Goal: Transaction & Acquisition: Subscribe to service/newsletter

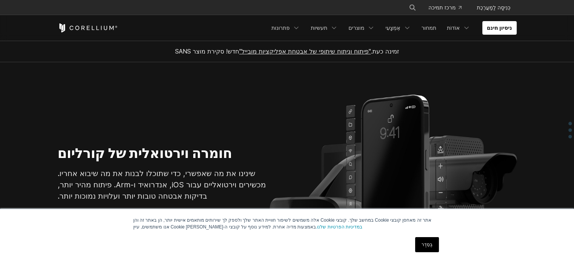
click at [425, 243] on font "בְּסֵדֶר" at bounding box center [427, 244] width 11 height 5
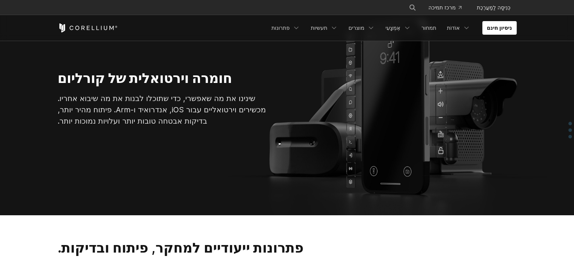
scroll to position [75, 0]
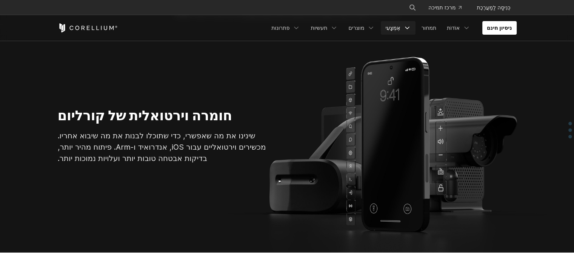
click at [409, 23] on link "אֶמְצָעִי" at bounding box center [398, 28] width 34 height 14
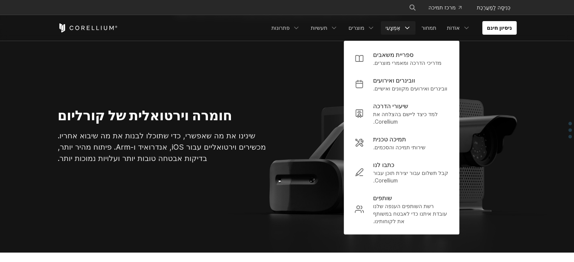
click at [277, 81] on section "חומרה וירטואלית של קורליום שינינו את מה שאפשרי, כדי שתוכלו לבנות את מה שיבוא אח…" at bounding box center [287, 139] width 574 height 228
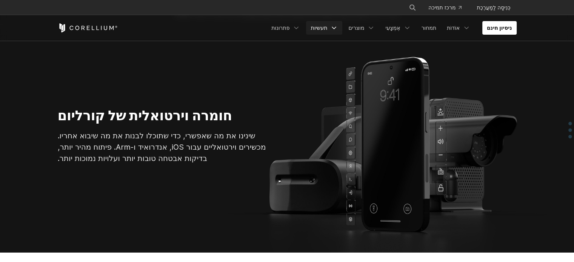
click at [326, 26] on font "תעשיות" at bounding box center [319, 28] width 17 height 6
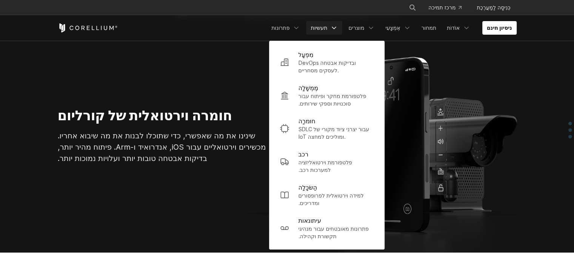
click at [198, 90] on section "חומרה וירטואלית של קורליום שינינו את מה שאפשרי, כדי שתוכלו לבנות את מה שיבוא אח…" at bounding box center [287, 139] width 574 height 228
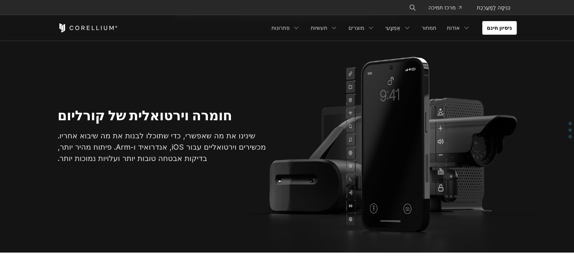
click at [489, 31] on font "ניסיון חינם" at bounding box center [499, 28] width 25 height 6
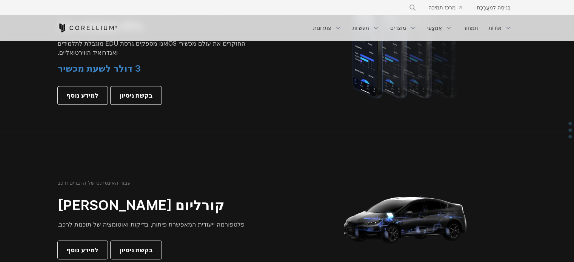
scroll to position [566, 0]
